Goal: Task Accomplishment & Management: Use online tool/utility

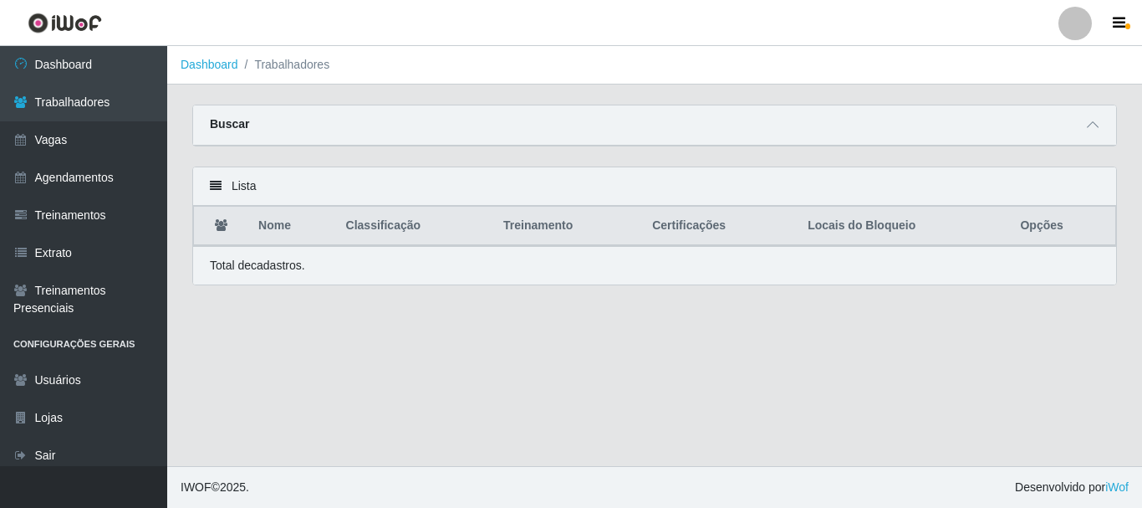
click at [222, 73] on ol "Dashboard Trabalhadores" at bounding box center [654, 65] width 975 height 38
click at [224, 65] on link "Dashboard" at bounding box center [210, 64] width 58 height 13
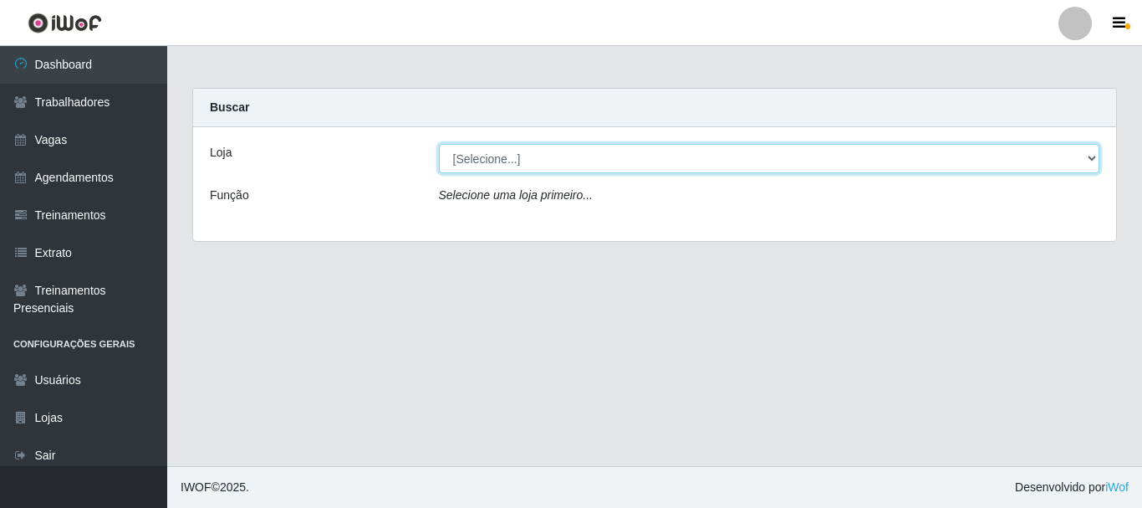
click at [572, 161] on select "[Selecione...] Supermercado Queiroz - Caicó" at bounding box center [770, 158] width 662 height 29
select select "512"
click at [439, 144] on select "[Selecione...] Supermercado Queiroz - Caicó" at bounding box center [770, 158] width 662 height 29
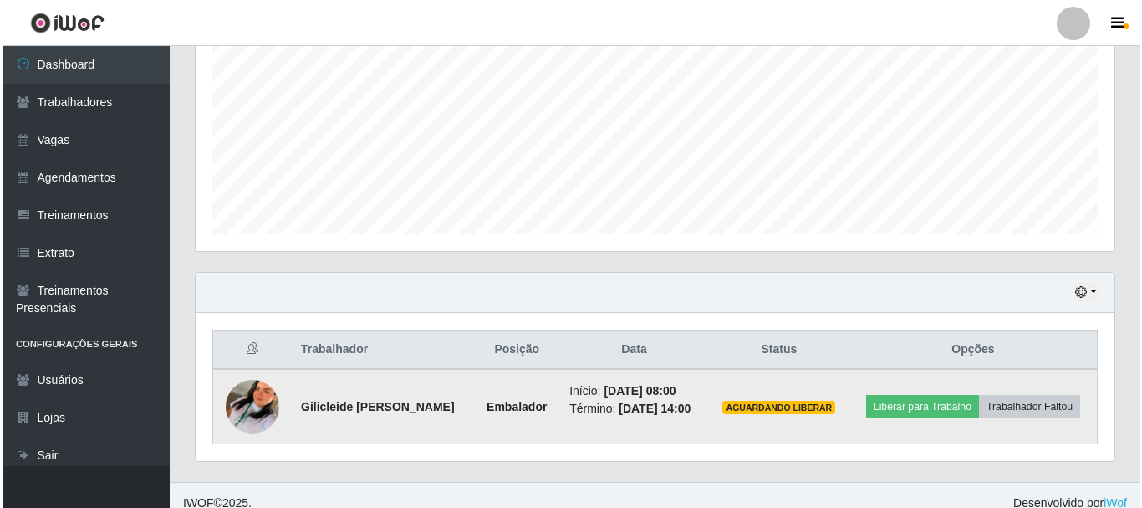
scroll to position [380, 0]
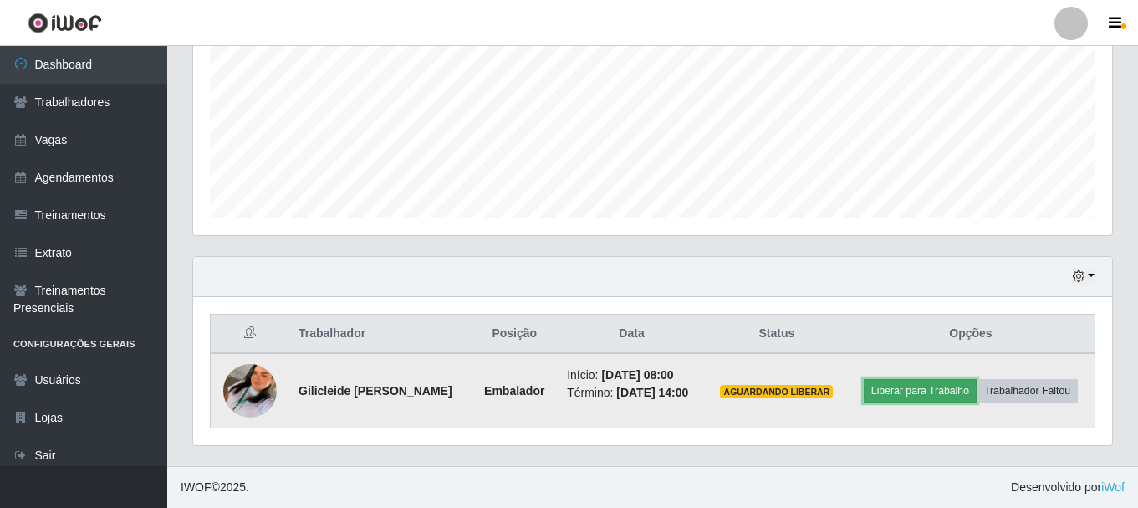
click at [912, 390] on button "Liberar para Trabalho" at bounding box center [920, 390] width 113 height 23
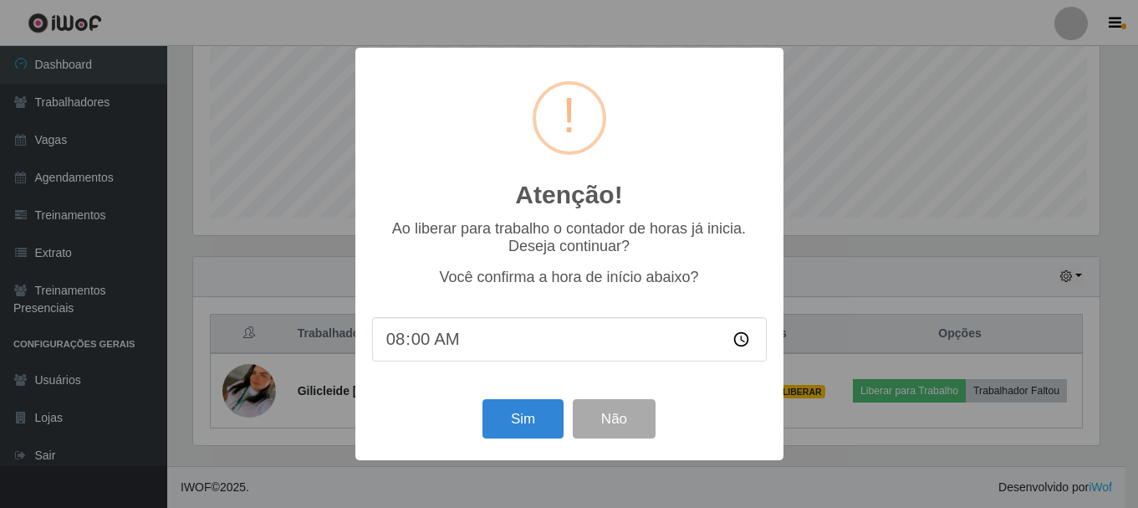
scroll to position [347, 911]
click at [586, 335] on input "08:00" at bounding box center [571, 339] width 395 height 44
click at [521, 421] on button "Sim" at bounding box center [524, 418] width 81 height 39
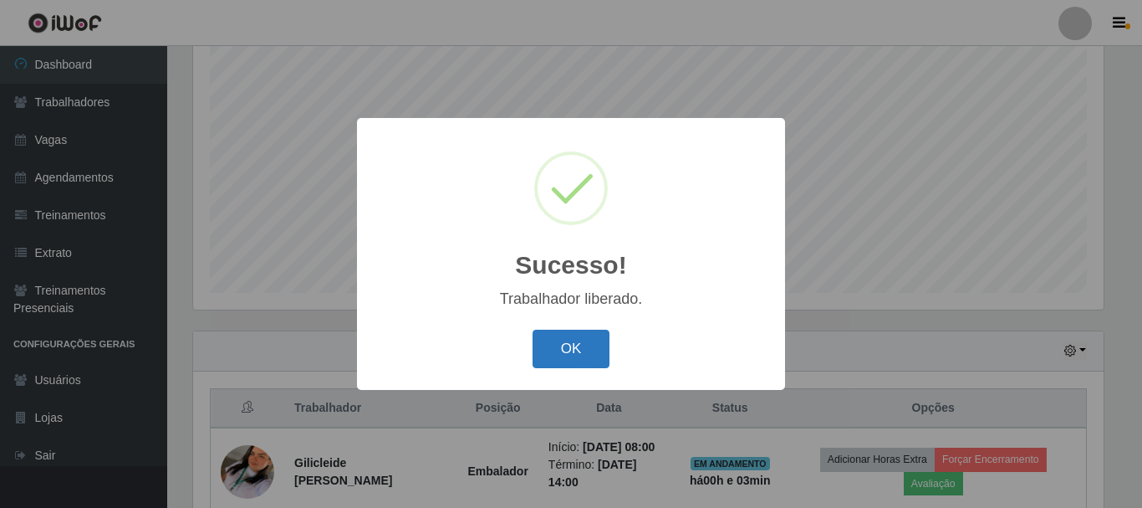
click at [587, 345] on button "OK" at bounding box center [572, 349] width 78 height 39
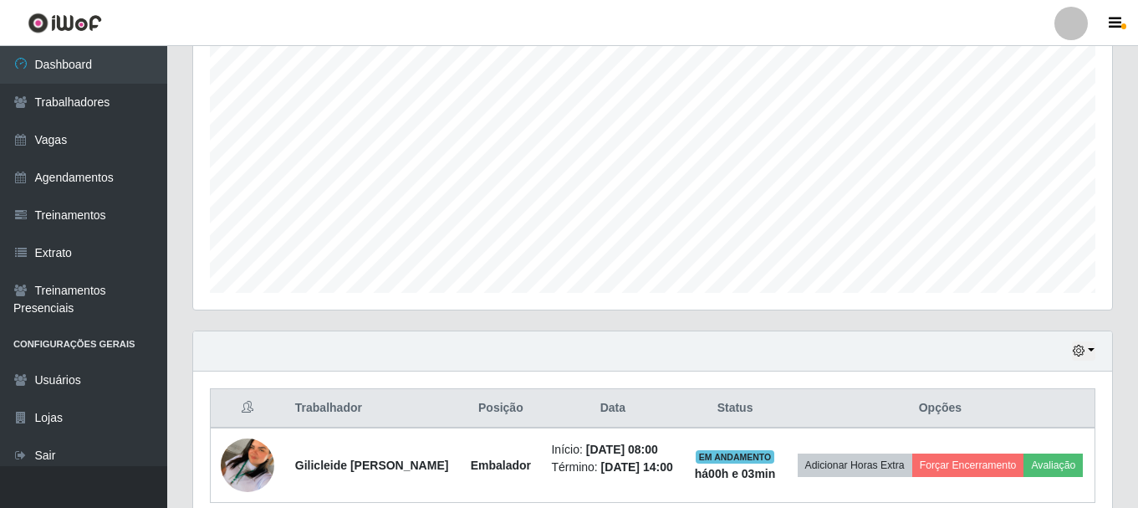
scroll to position [392, 0]
